Goal: Task Accomplishment & Management: Manage account settings

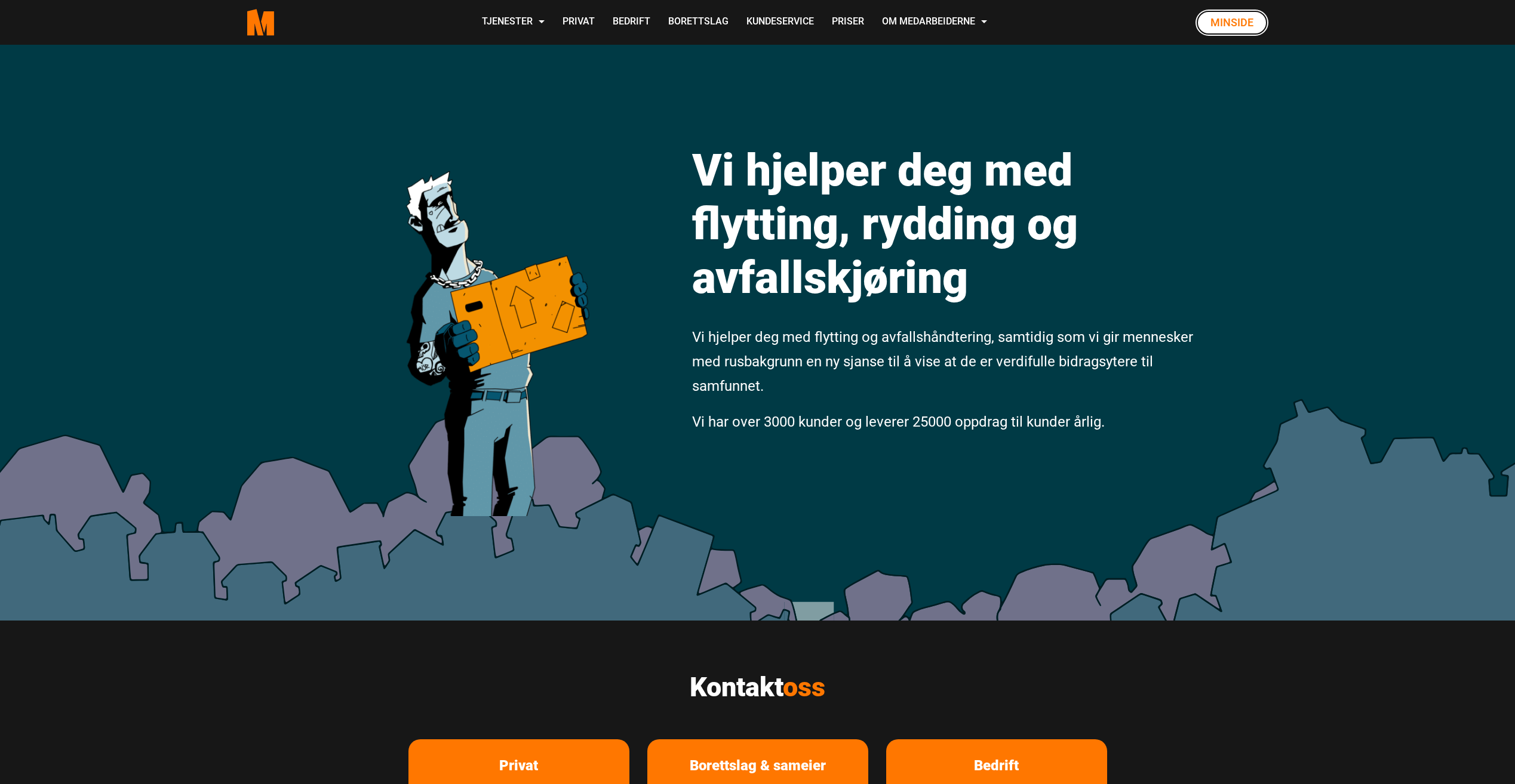
click at [1226, 19] on link "Minside" at bounding box center [1232, 23] width 73 height 26
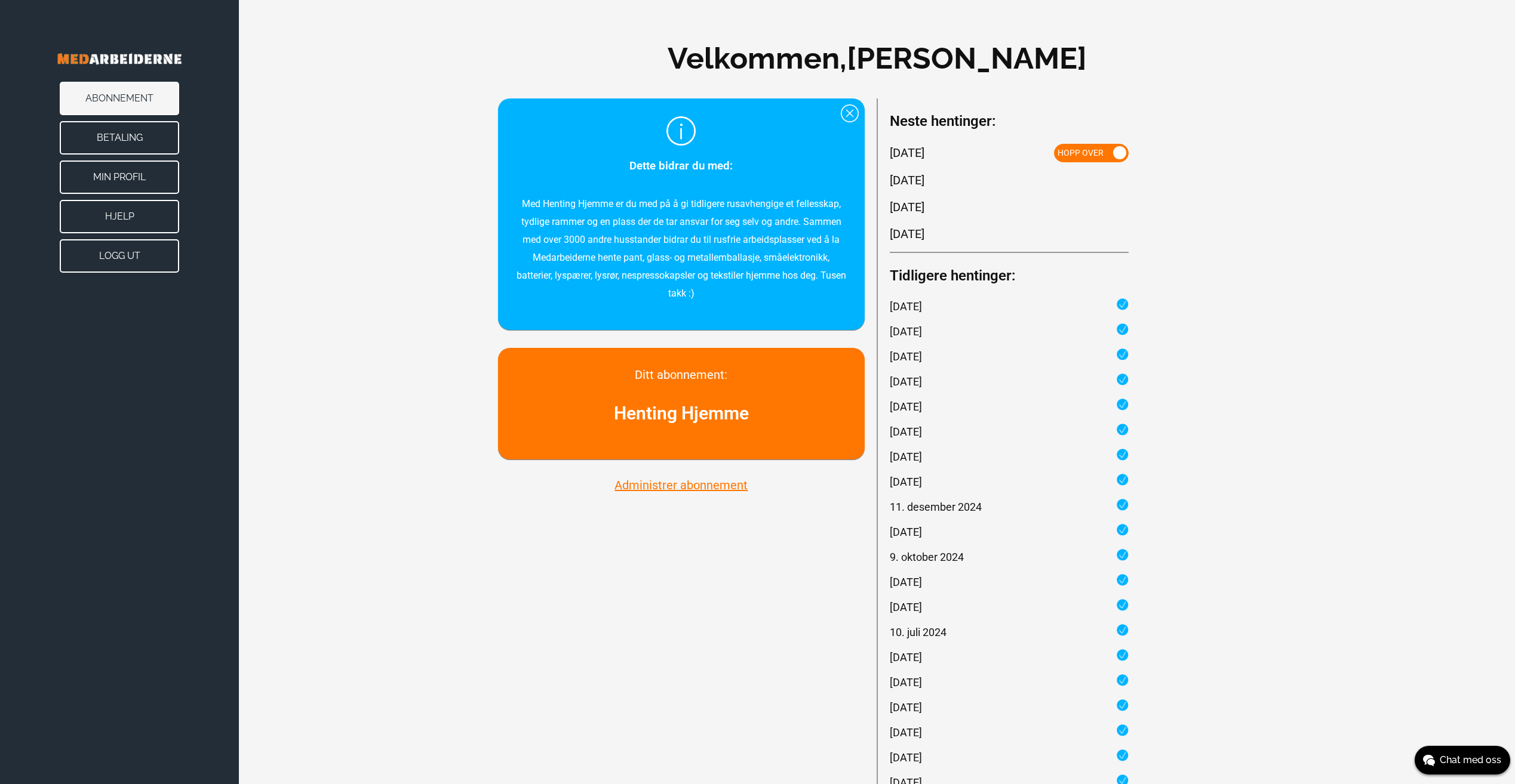
click at [85, 95] on button "Abonnement" at bounding box center [120, 98] width 120 height 33
click at [636, 487] on button "Administrer abonnement" at bounding box center [681, 485] width 140 height 16
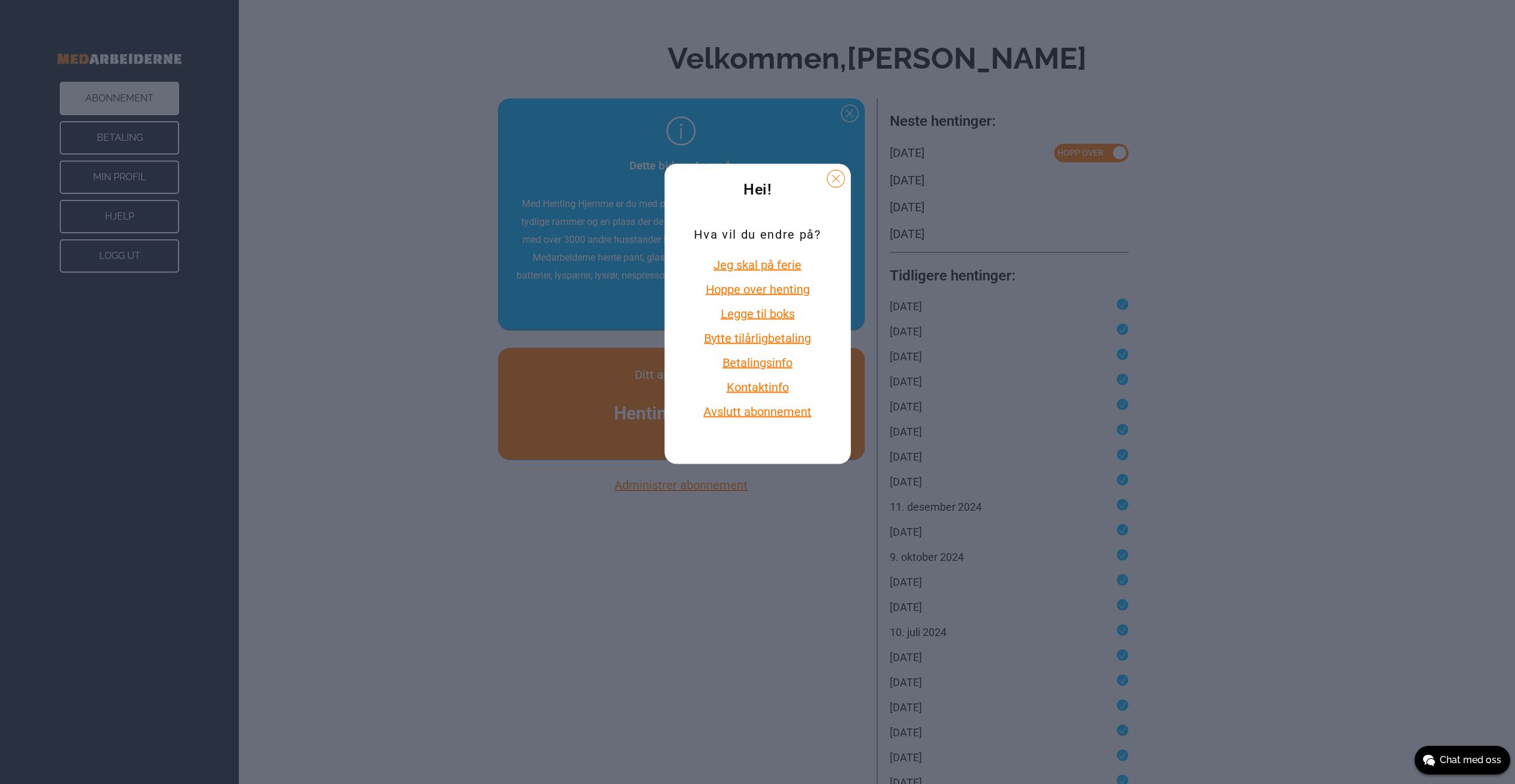
click at [740, 363] on button "Betalingsinfo" at bounding box center [756, 362] width 126 height 16
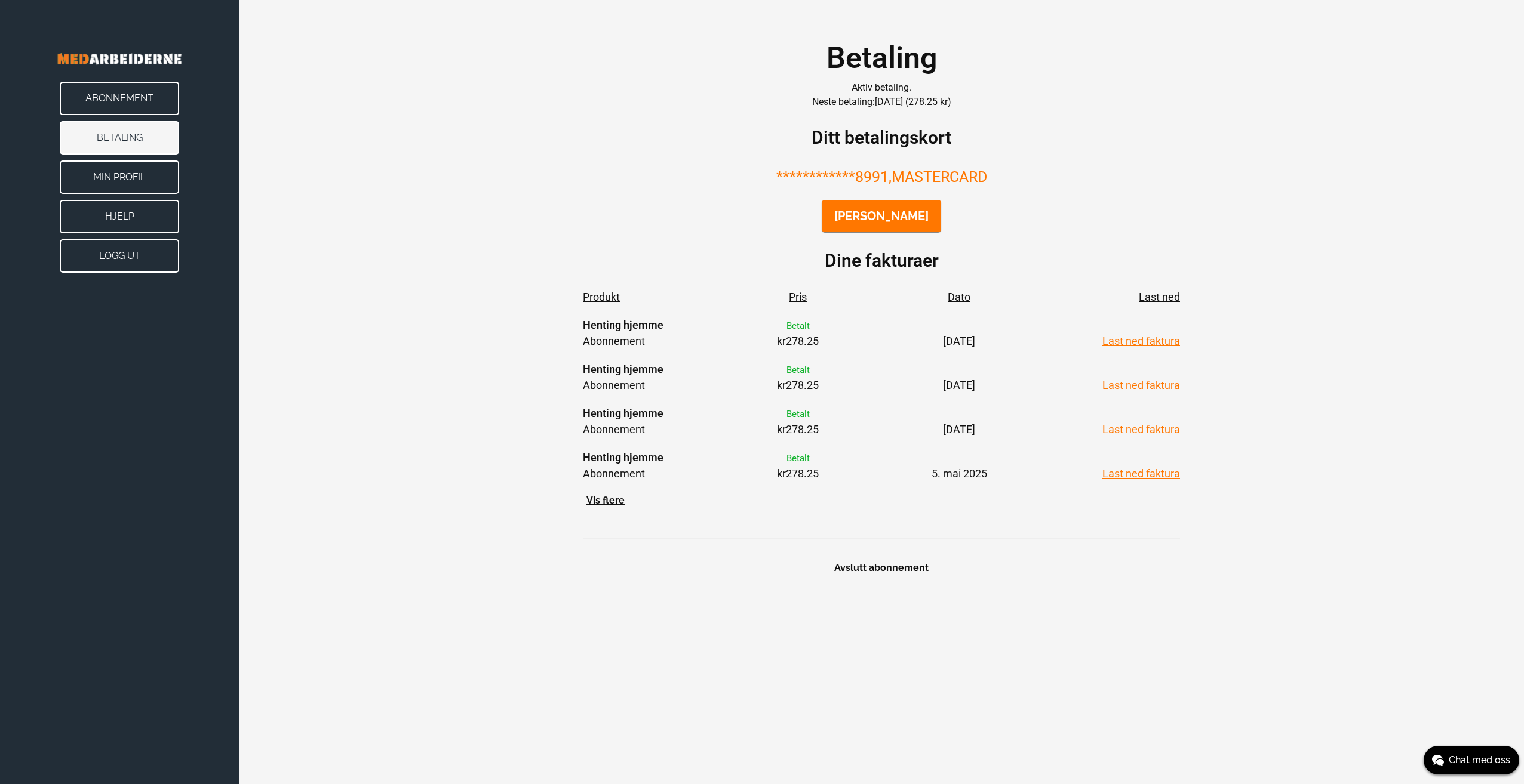
click at [123, 176] on button "Min Profil" at bounding box center [120, 177] width 120 height 33
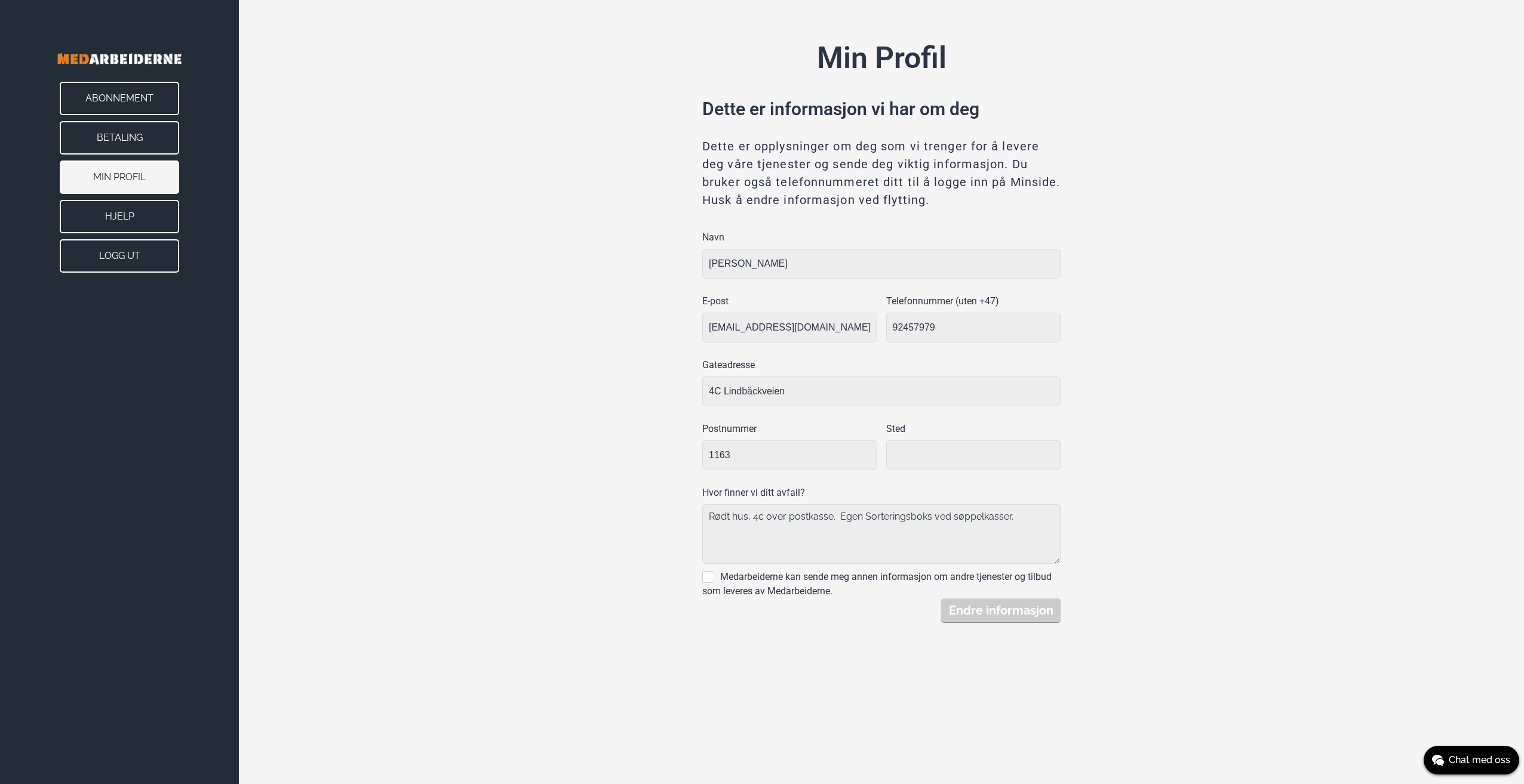
type input "Oslo"
click at [140, 216] on button "Hjelp" at bounding box center [120, 216] width 120 height 33
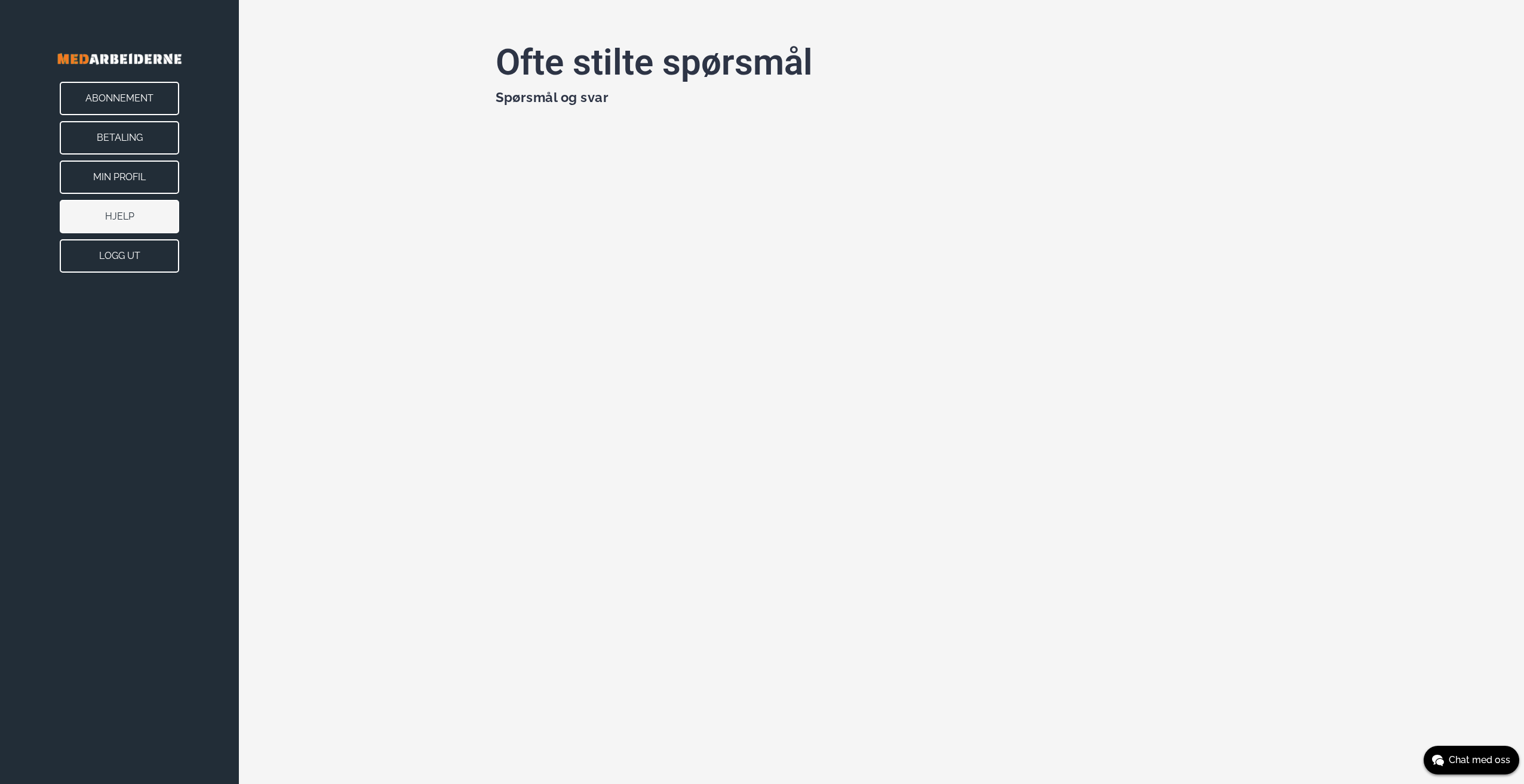
click at [125, 95] on button "Abonnement" at bounding box center [120, 98] width 120 height 33
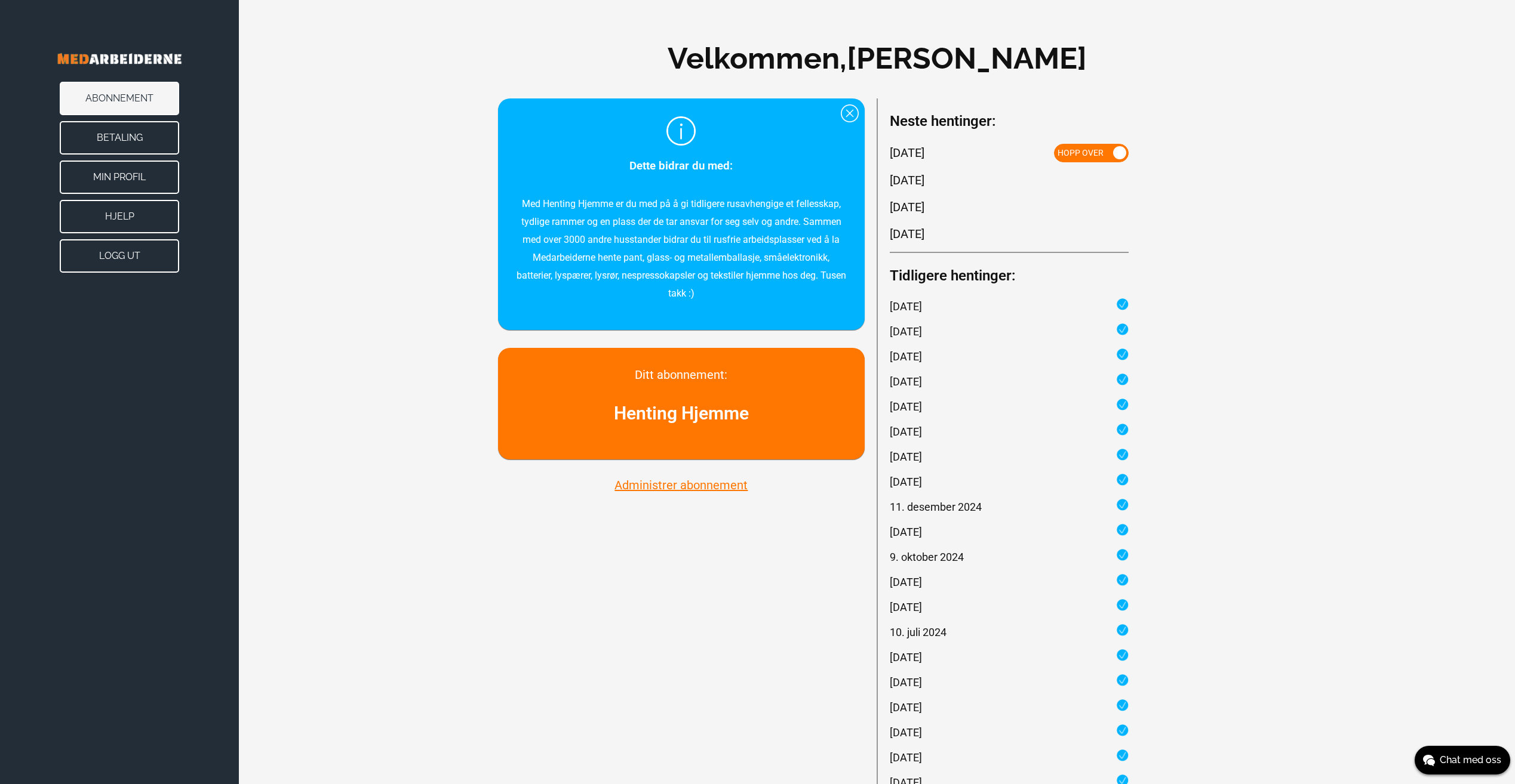
click at [645, 484] on button "Administrer abonnement" at bounding box center [681, 485] width 140 height 16
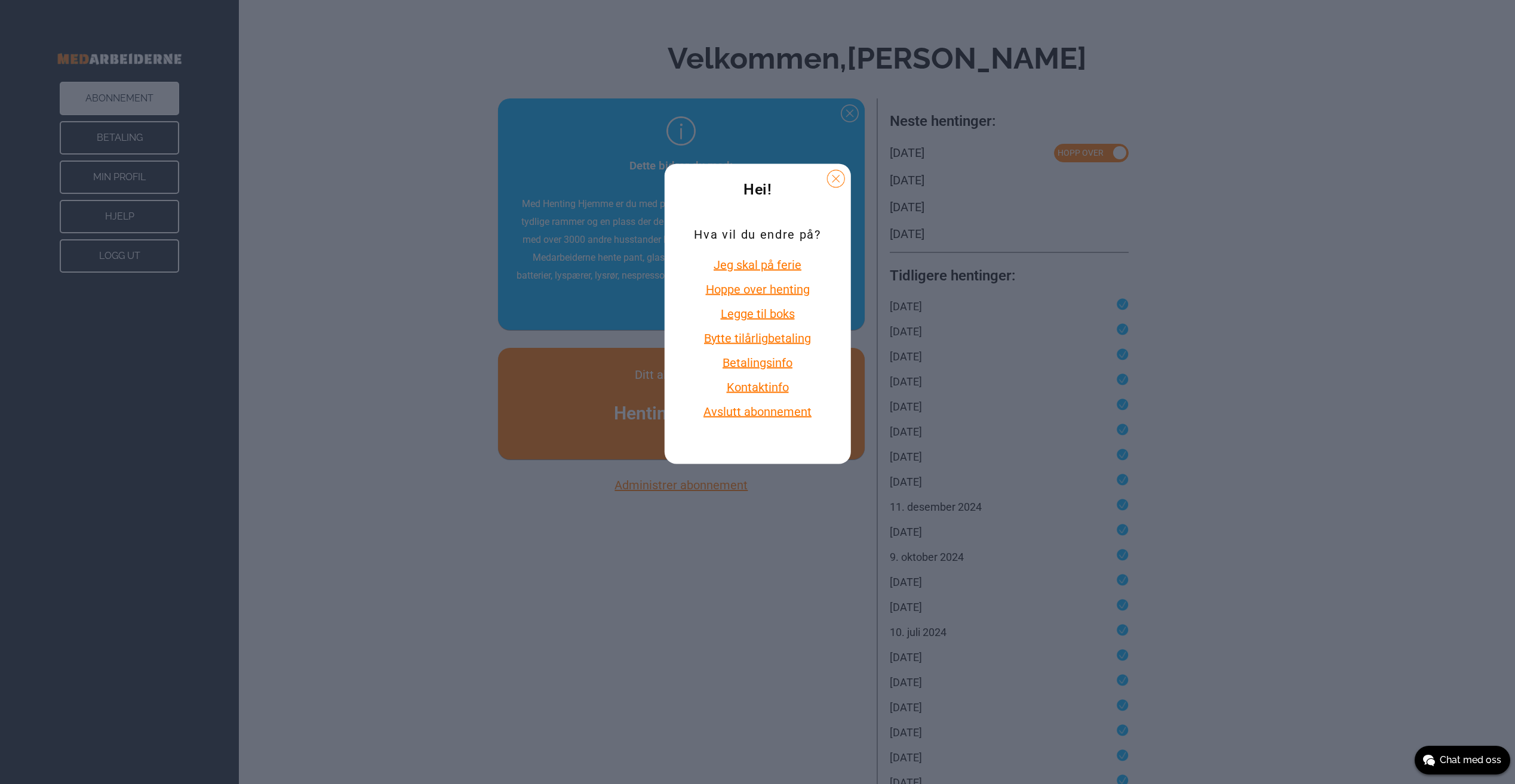
click at [743, 361] on button "Betalingsinfo" at bounding box center [756, 362] width 126 height 16
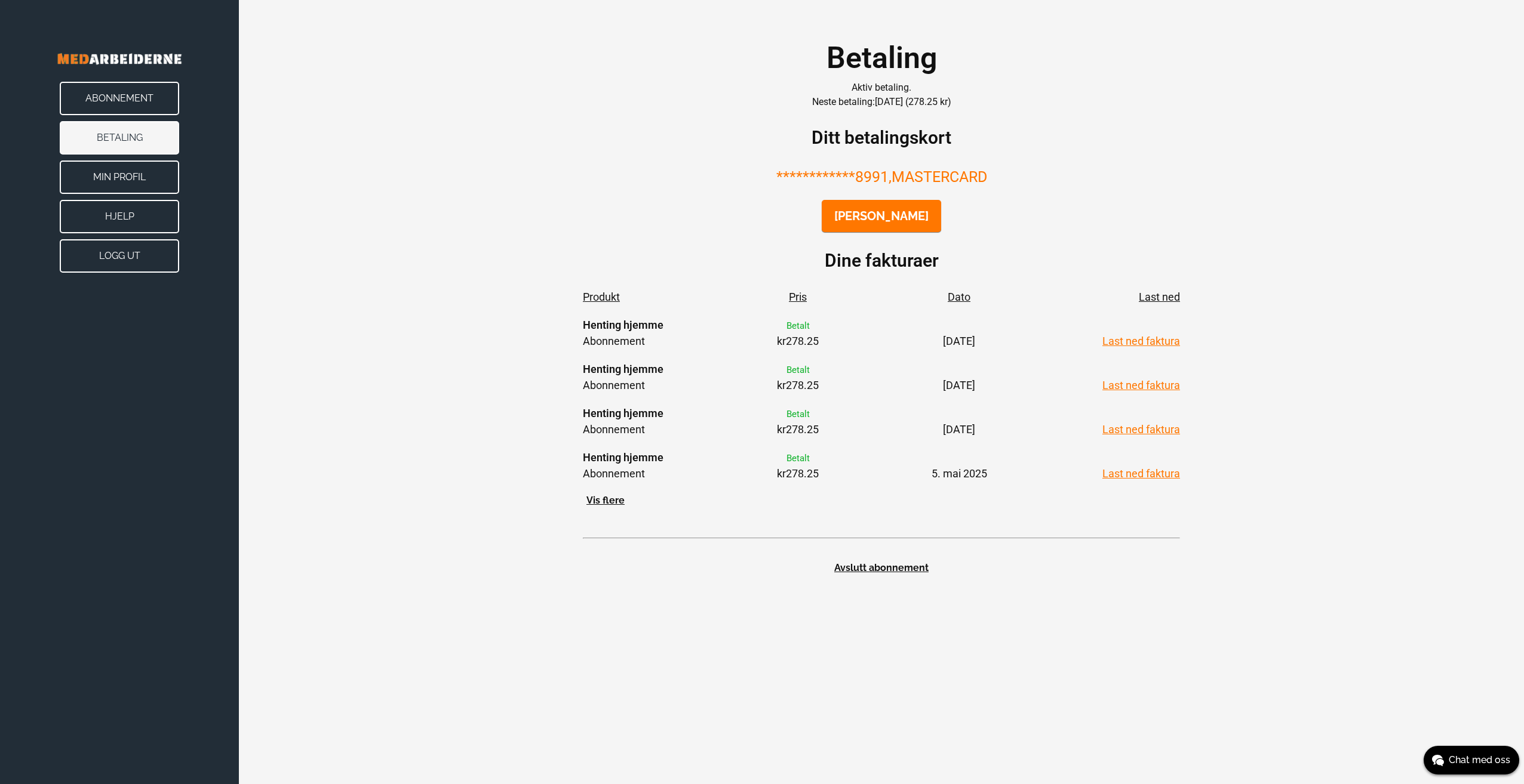
click at [113, 178] on button "Min Profil" at bounding box center [120, 177] width 120 height 33
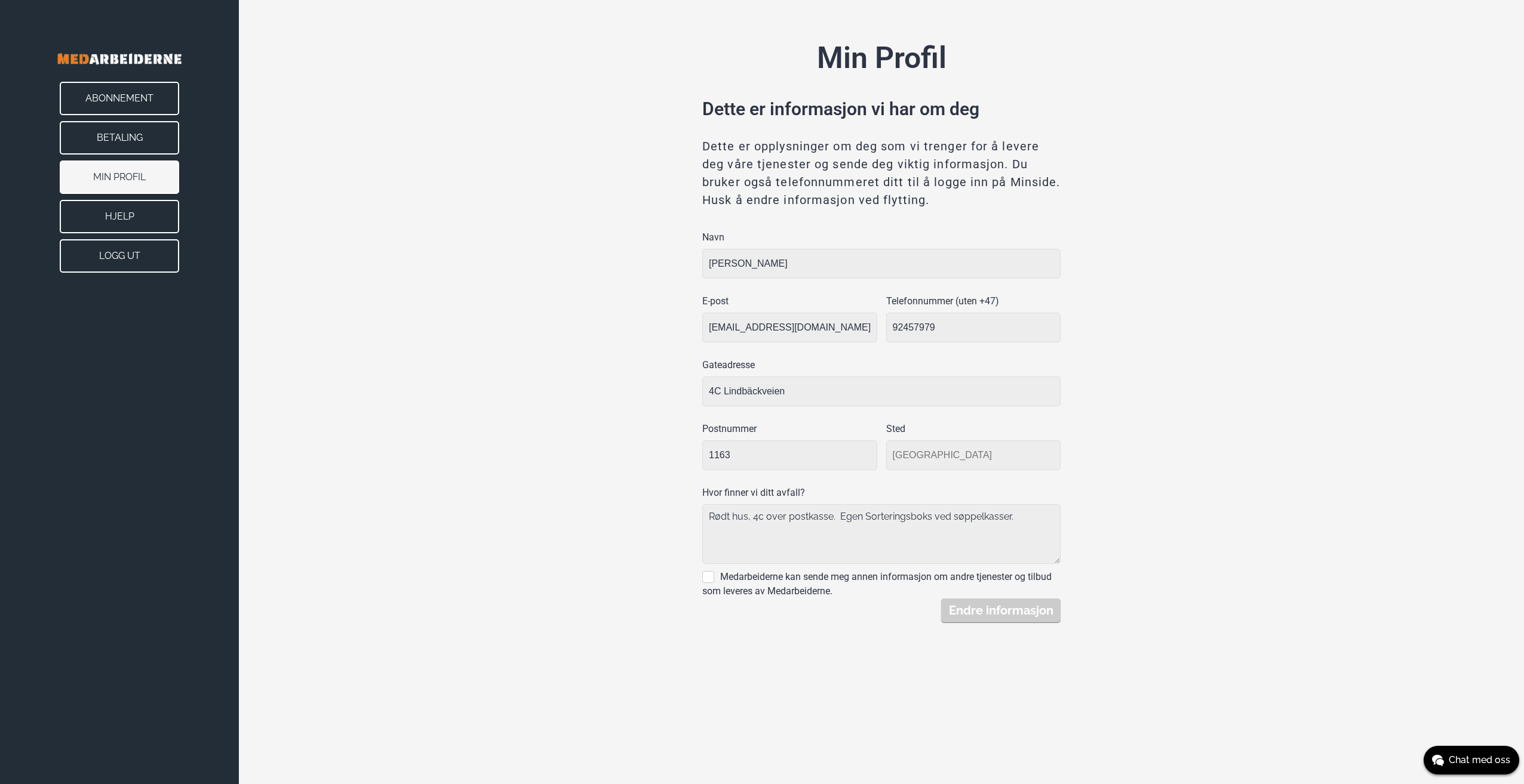
click at [101, 219] on button "Hjelp" at bounding box center [120, 216] width 120 height 33
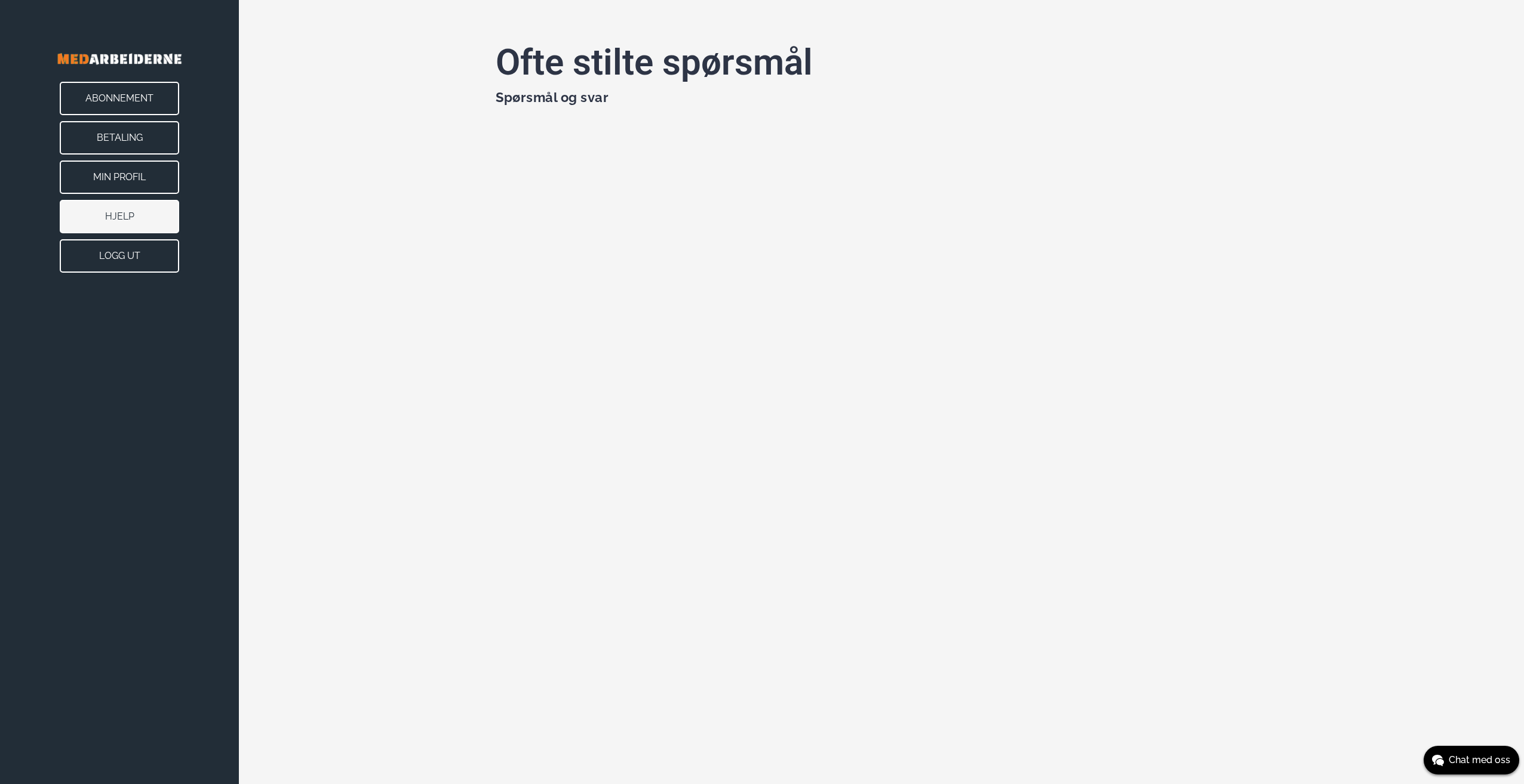
click at [148, 92] on button "Abonnement" at bounding box center [120, 98] width 120 height 33
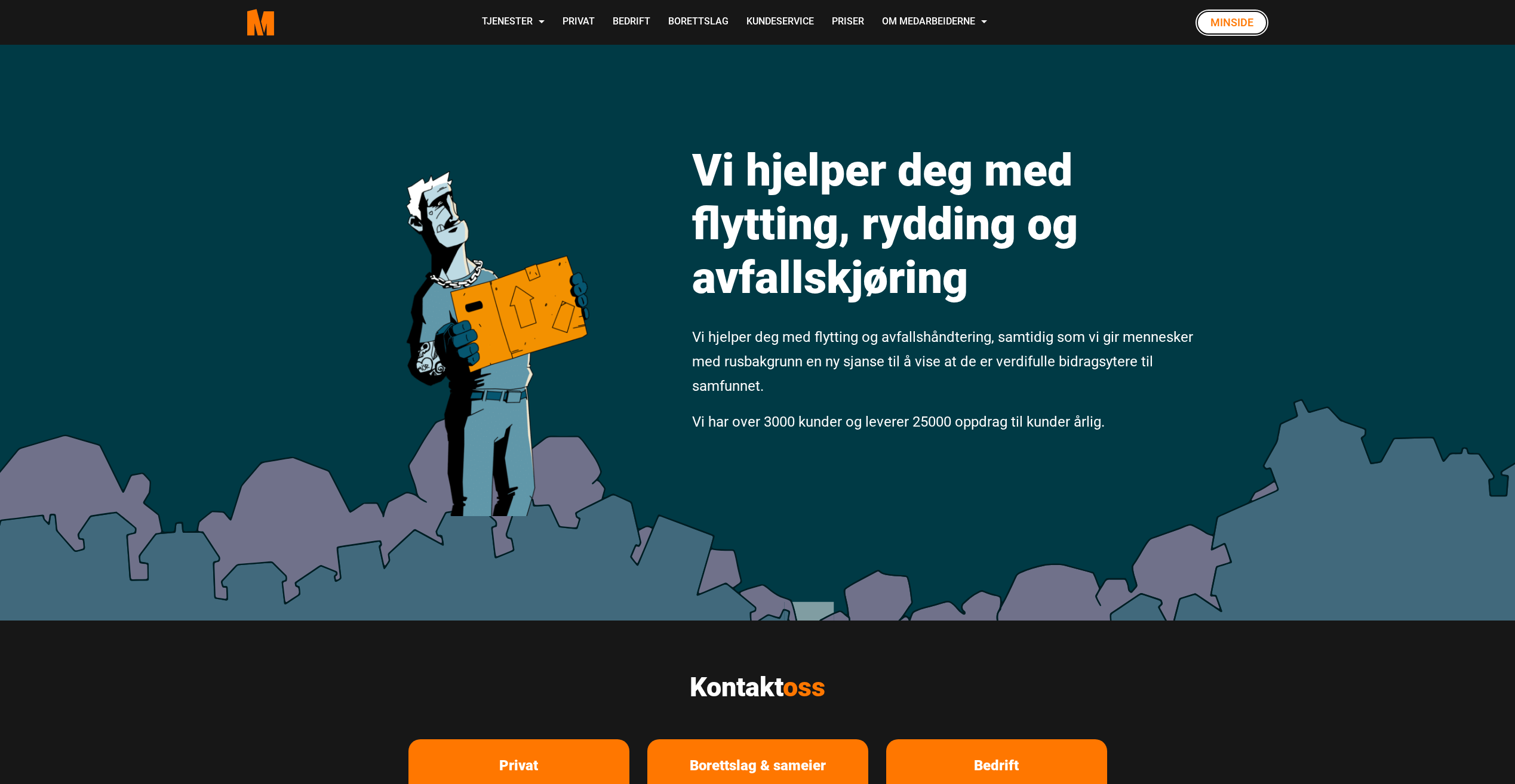
click at [1227, 21] on link "Minside" at bounding box center [1232, 23] width 73 height 26
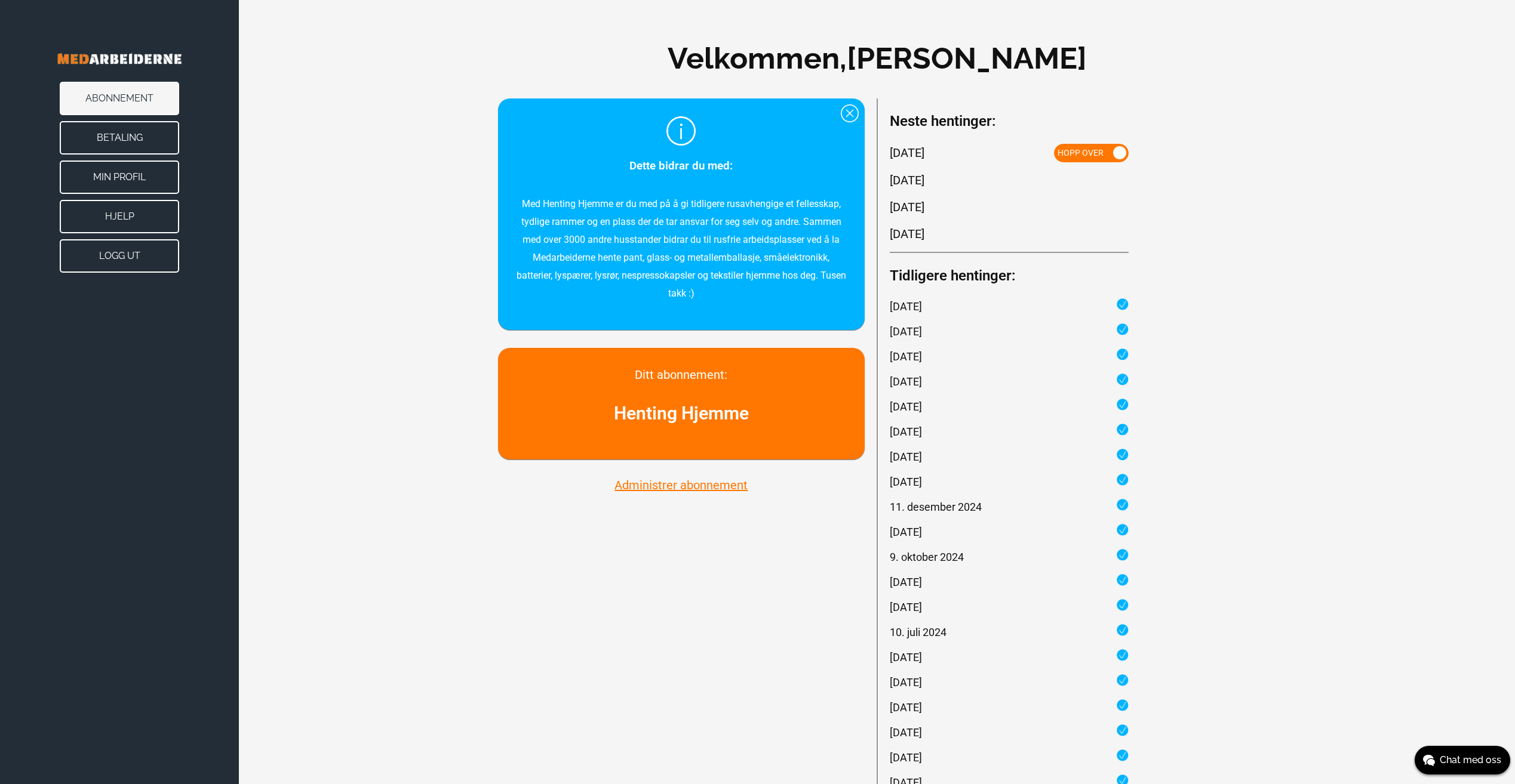
click at [684, 485] on button "Administrer abonnement" at bounding box center [681, 485] width 140 height 16
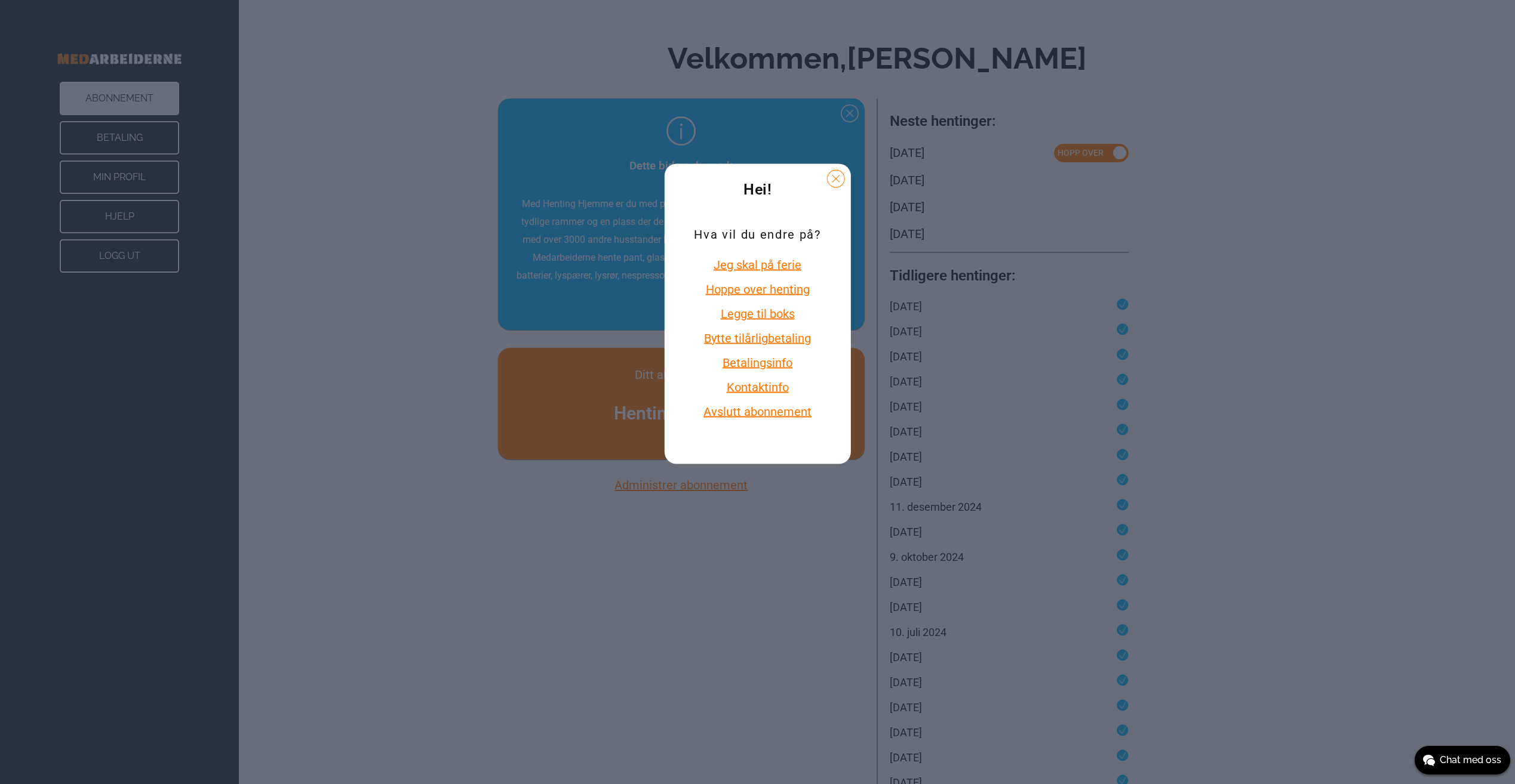
click at [764, 310] on button "Legge til boks" at bounding box center [756, 313] width 126 height 16
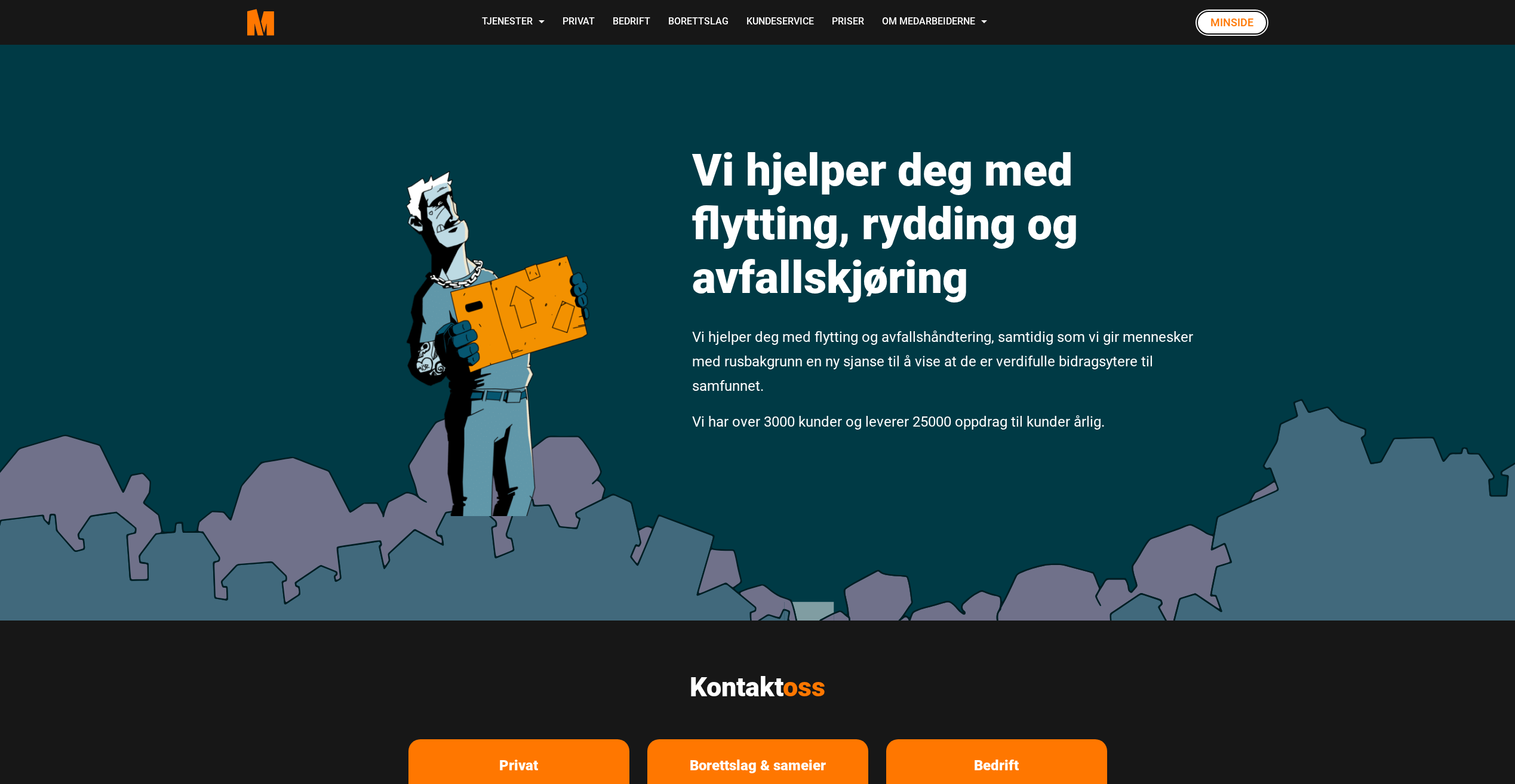
click at [1225, 24] on link "Minside" at bounding box center [1232, 23] width 73 height 26
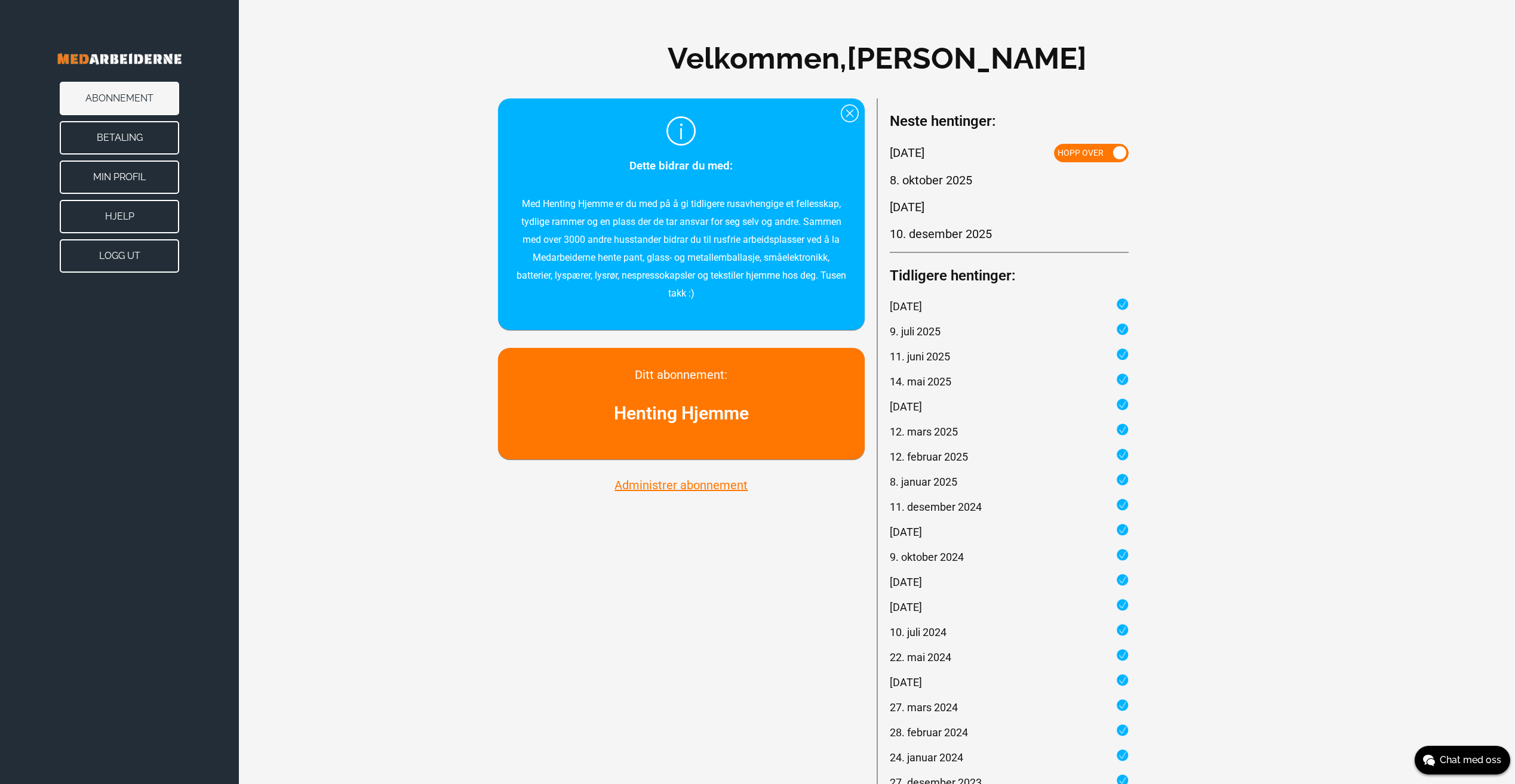
click at [684, 484] on button "Administrer abonnement" at bounding box center [681, 485] width 140 height 16
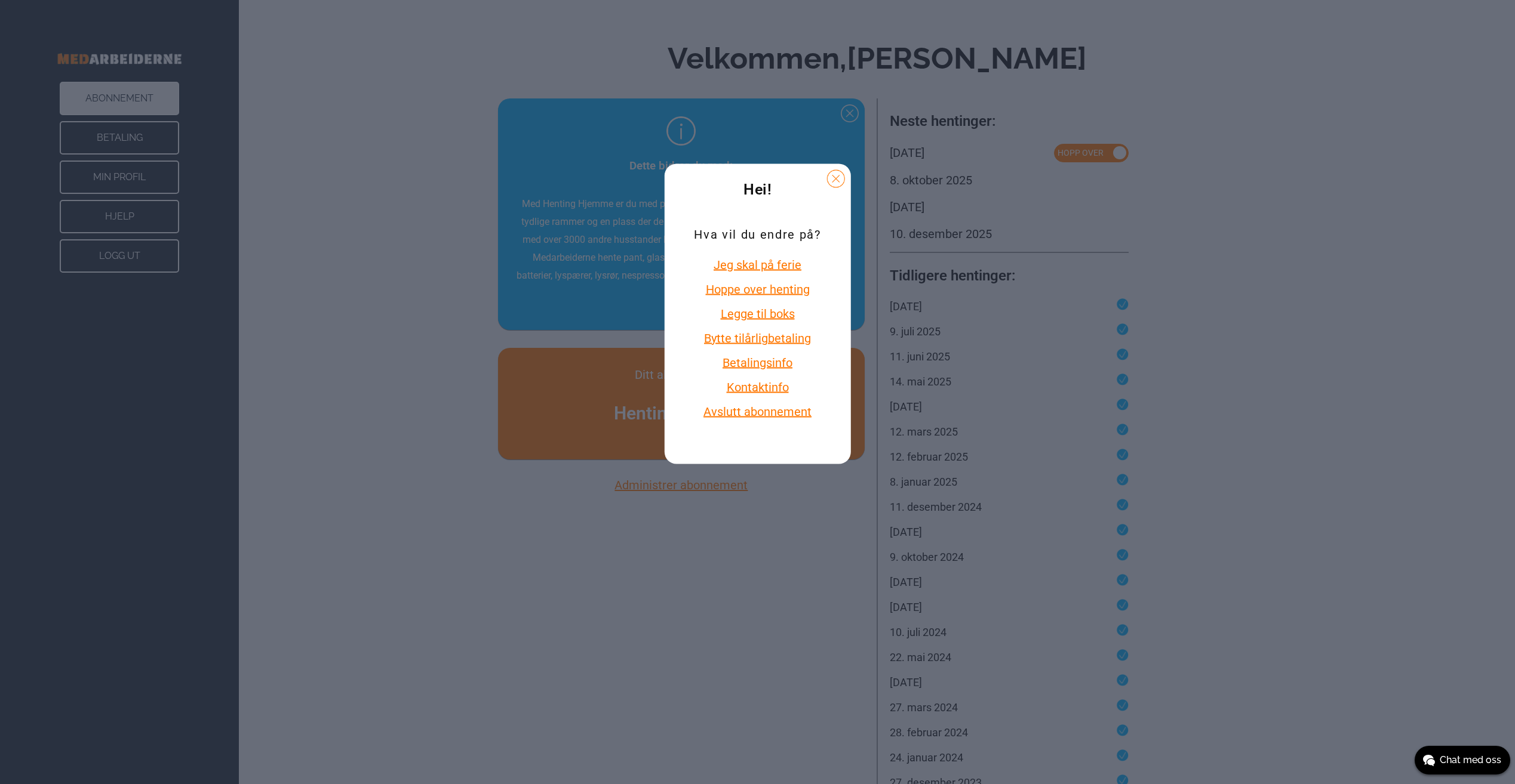
click at [778, 315] on button "Legge til boks" at bounding box center [756, 313] width 126 height 16
